Goal: Task Accomplishment & Management: Complete application form

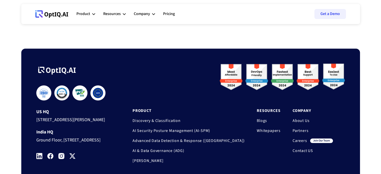
scroll to position [369, 0]
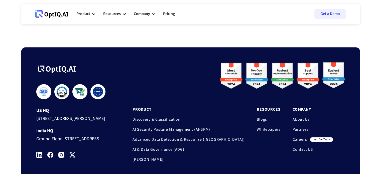
click at [94, 42] on div "**********" at bounding box center [190, 124] width 339 height 172
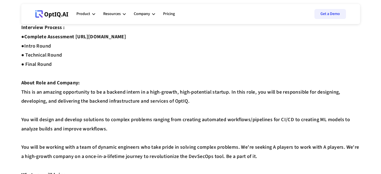
scroll to position [0, 0]
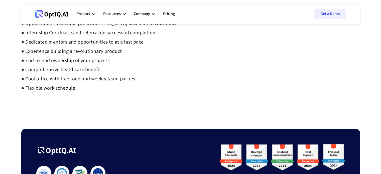
scroll to position [427, 0]
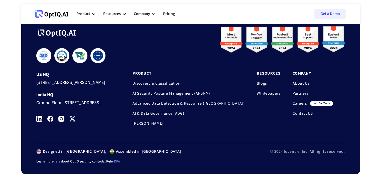
click at [148, 105] on div "**********" at bounding box center [190, 84] width 309 height 116
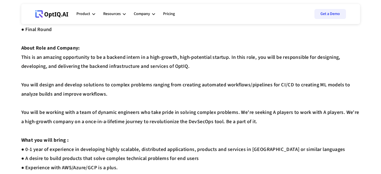
scroll to position [0, 0]
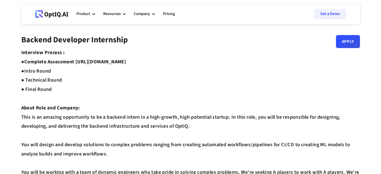
drag, startPoint x: 78, startPoint y: 61, endPoint x: 172, endPoint y: 61, distance: 93.8
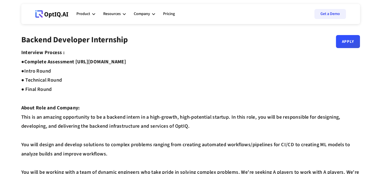
drag, startPoint x: 78, startPoint y: 62, endPoint x: 164, endPoint y: 62, distance: 85.8
click at [126, 62] on strong "Complete Assessment [URL][DOMAIN_NAME] ●" at bounding box center [73, 66] width 105 height 16
copy strong "[URL][DOMAIN_NAME]"
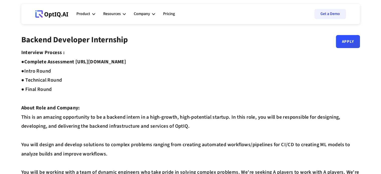
drag, startPoint x: 153, startPoint y: 1, endPoint x: 199, endPoint y: 9, distance: 46.6
click at [199, 9] on div "Product AI infrastucture for data security Discovery & Classification AI Securi…" at bounding box center [211, 14] width 270 height 15
drag, startPoint x: 90, startPoint y: 0, endPoint x: 191, endPoint y: 87, distance: 133.6
click at [355, 41] on link "Apply" at bounding box center [348, 39] width 24 height 13
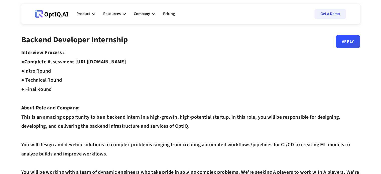
click at [97, 62] on strong "Complete Assessment [URL][DOMAIN_NAME] ●" at bounding box center [73, 66] width 105 height 16
